Goal: Check status: Check status

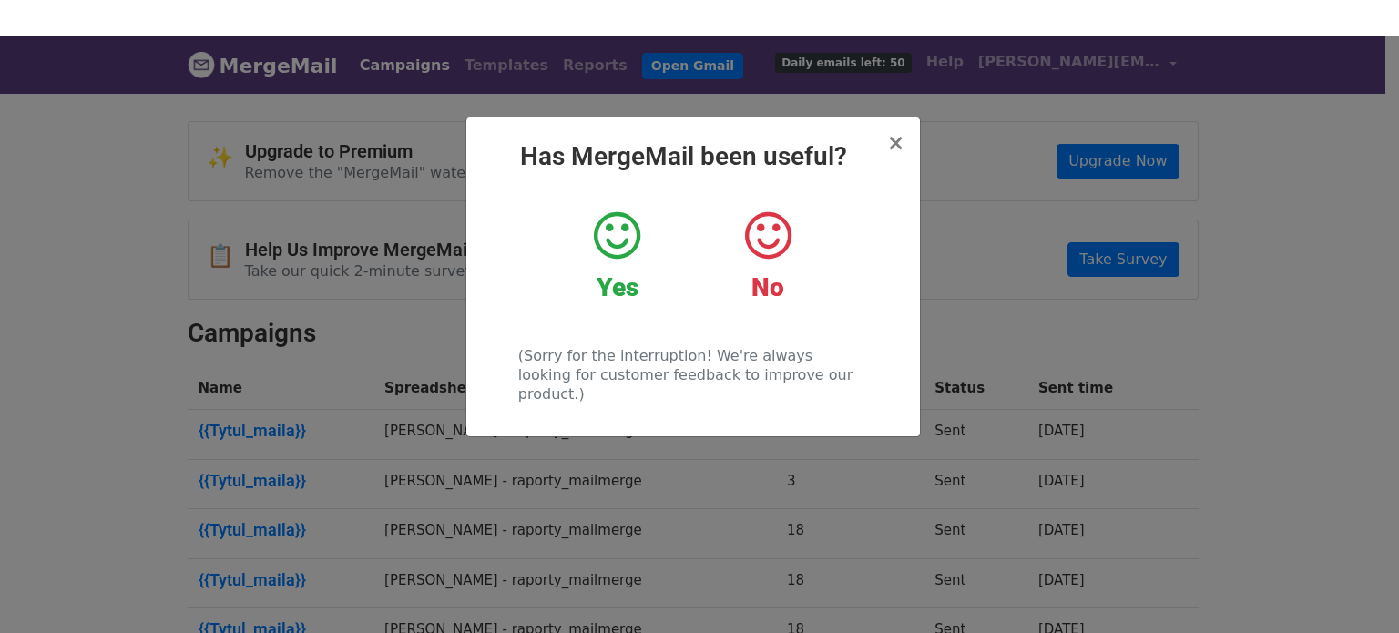
click at [625, 234] on icon at bounding box center [617, 236] width 46 height 55
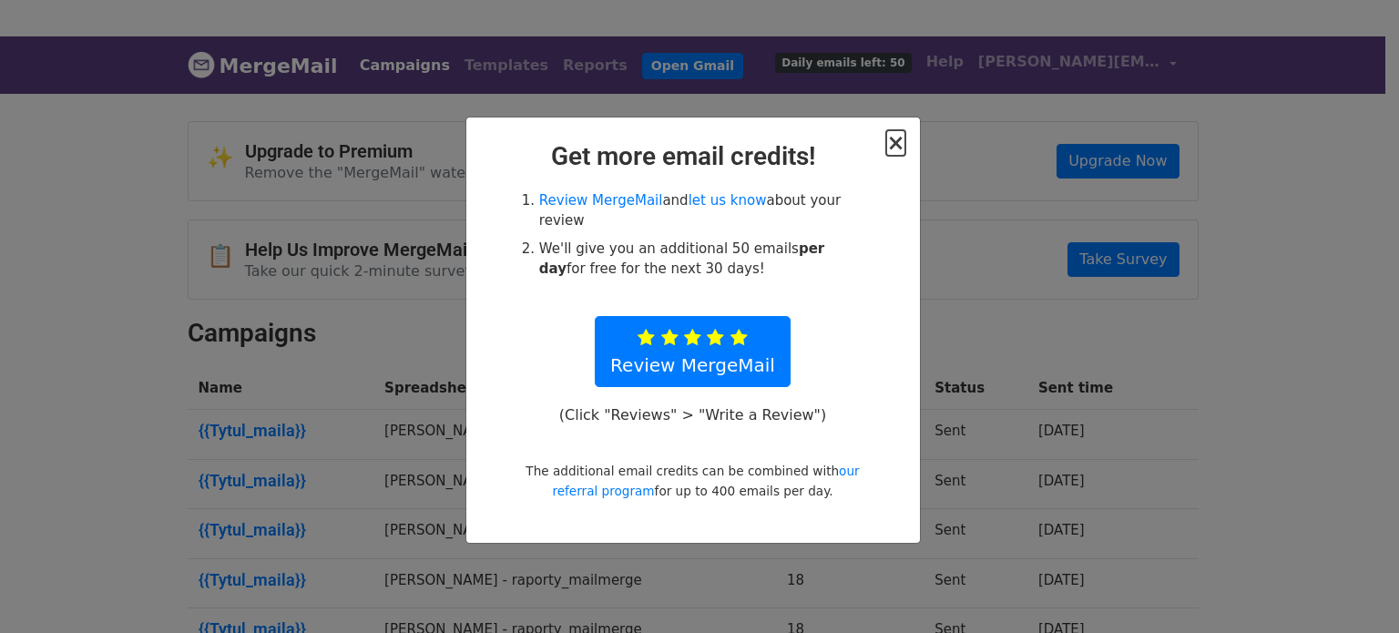
click at [892, 148] on span "×" at bounding box center [895, 142] width 18 height 25
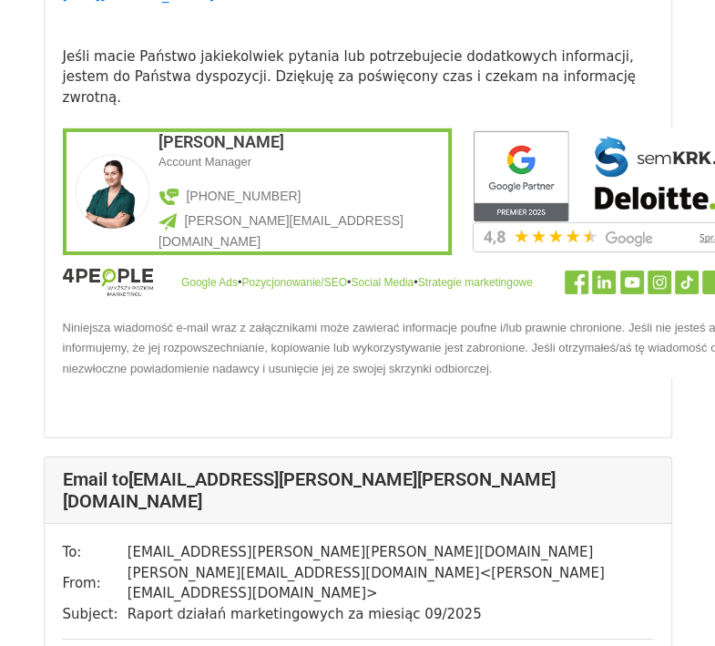
scroll to position [13509, 0]
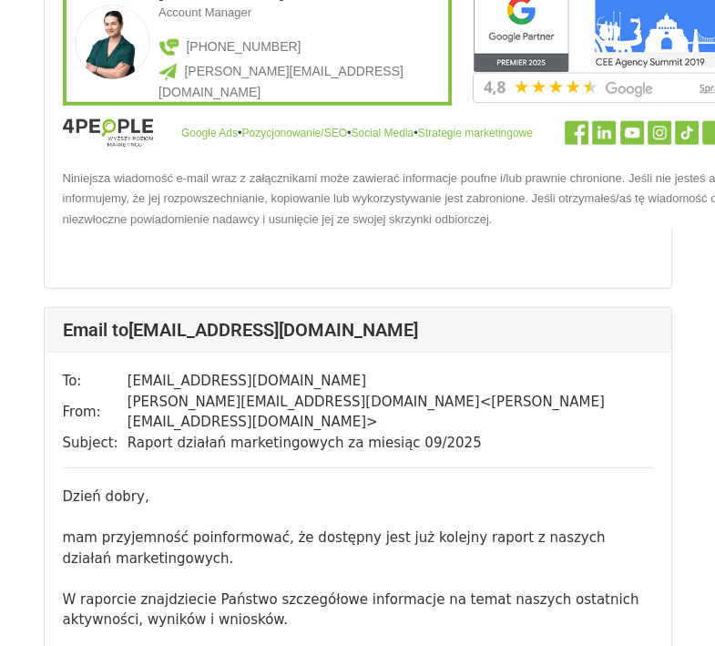
scroll to position [13873, 0]
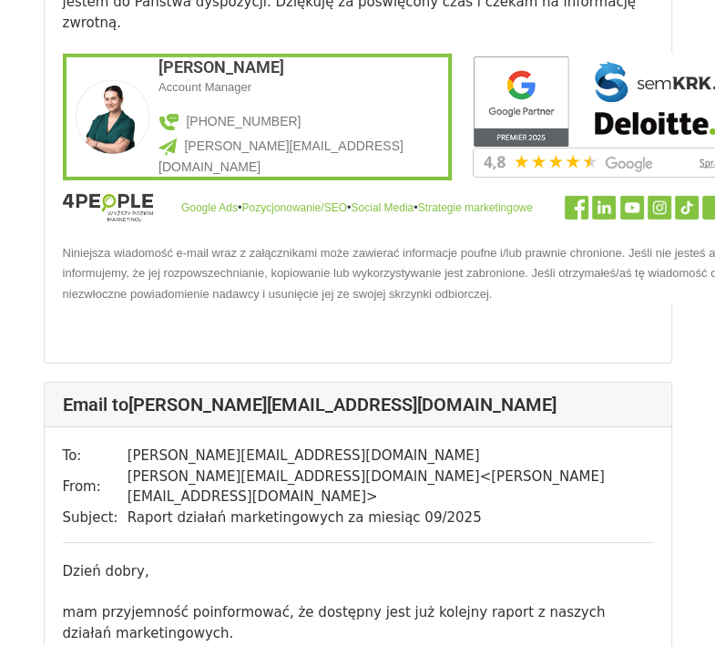
scroll to position [13600, 0]
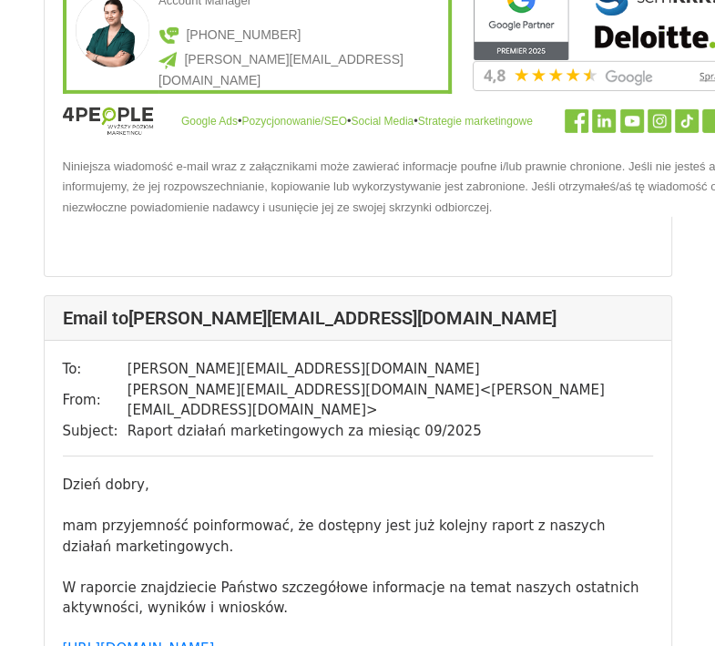
scroll to position [13732, 0]
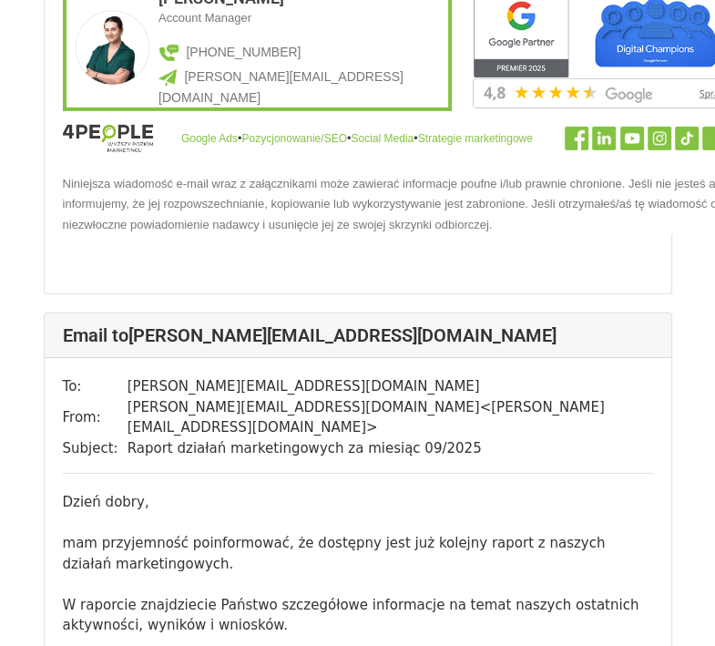
drag, startPoint x: 453, startPoint y: 301, endPoint x: 62, endPoint y: 286, distance: 391.9
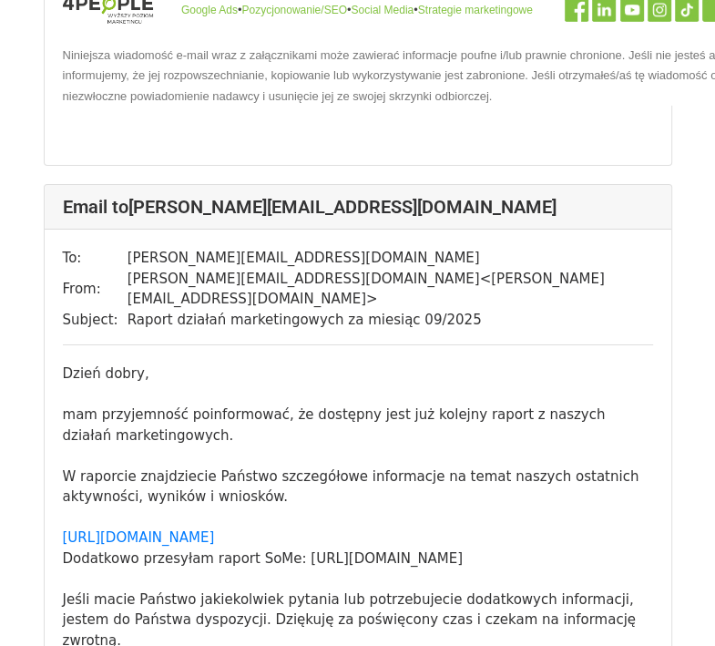
scroll to position [13914, 0]
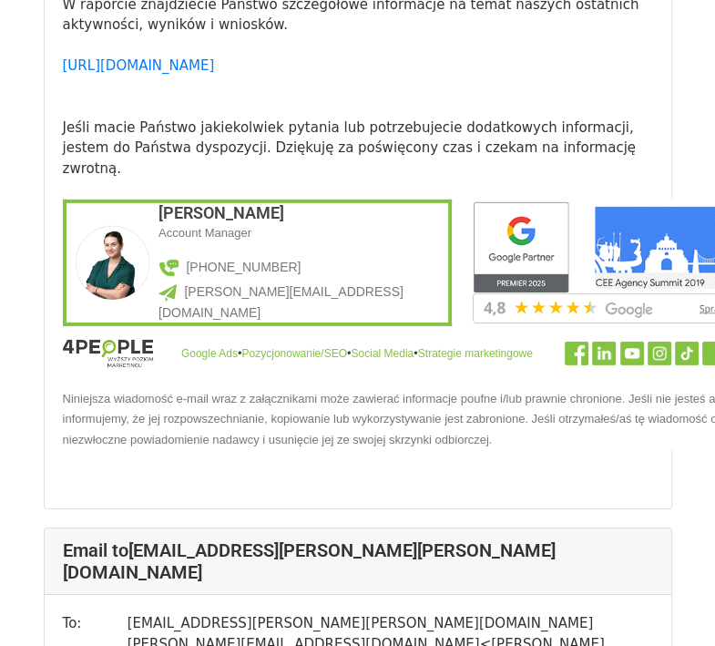
scroll to position [13893, 0]
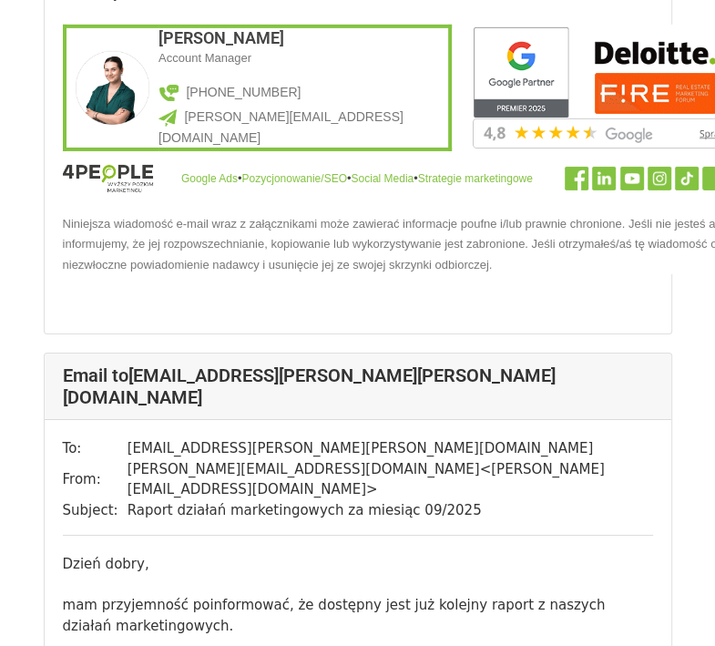
scroll to position [13732, 0]
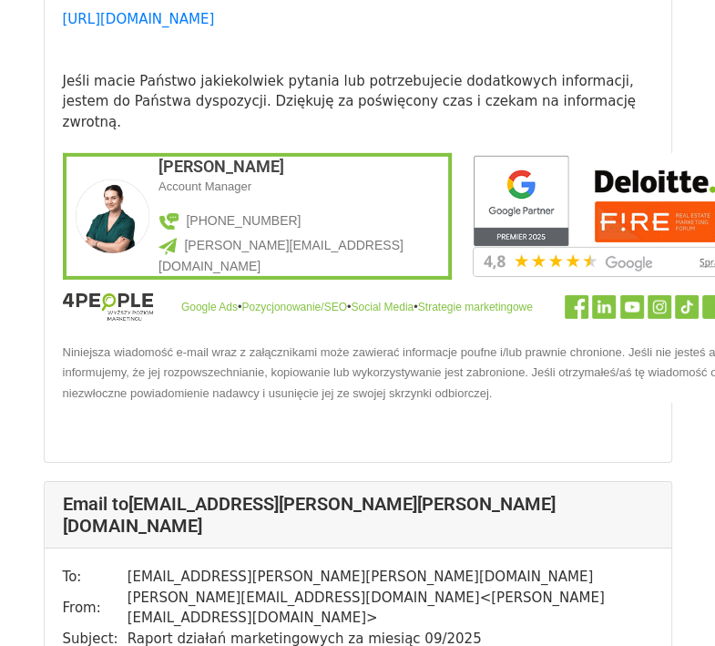
scroll to position [13732, 0]
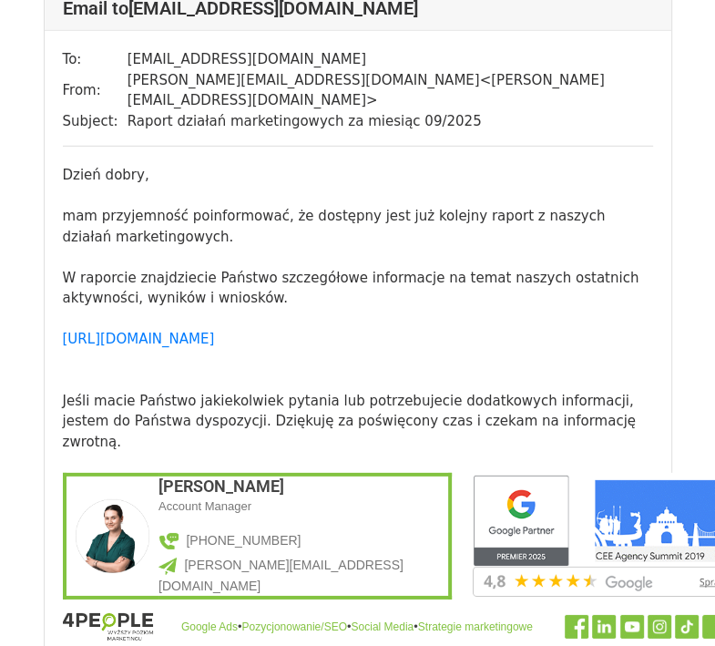
scroll to position [13327, 0]
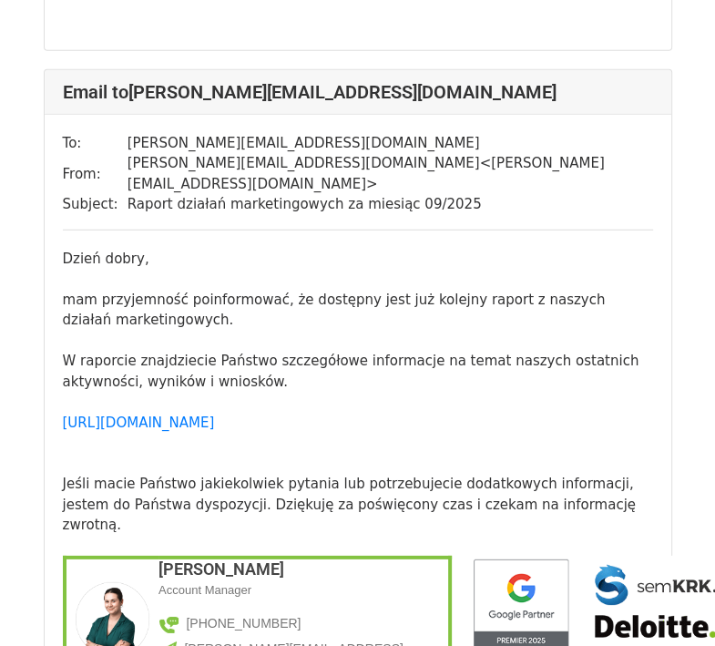
scroll to position [2641, 0]
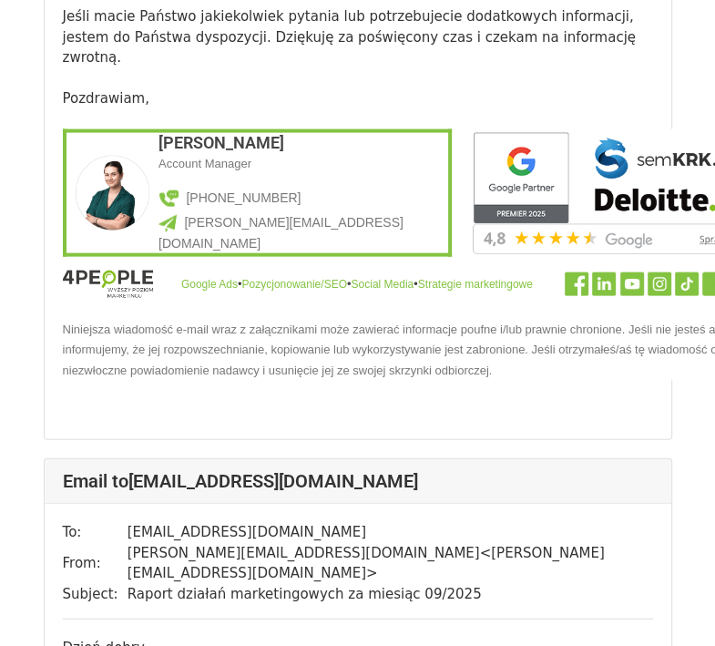
scroll to position [12684, 0]
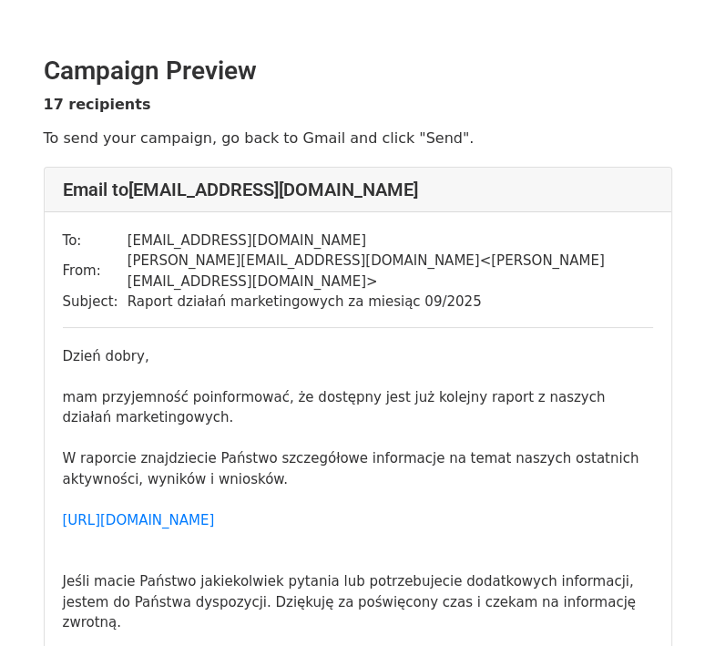
scroll to position [91, 0]
